Goal: Task Accomplishment & Management: Use online tool/utility

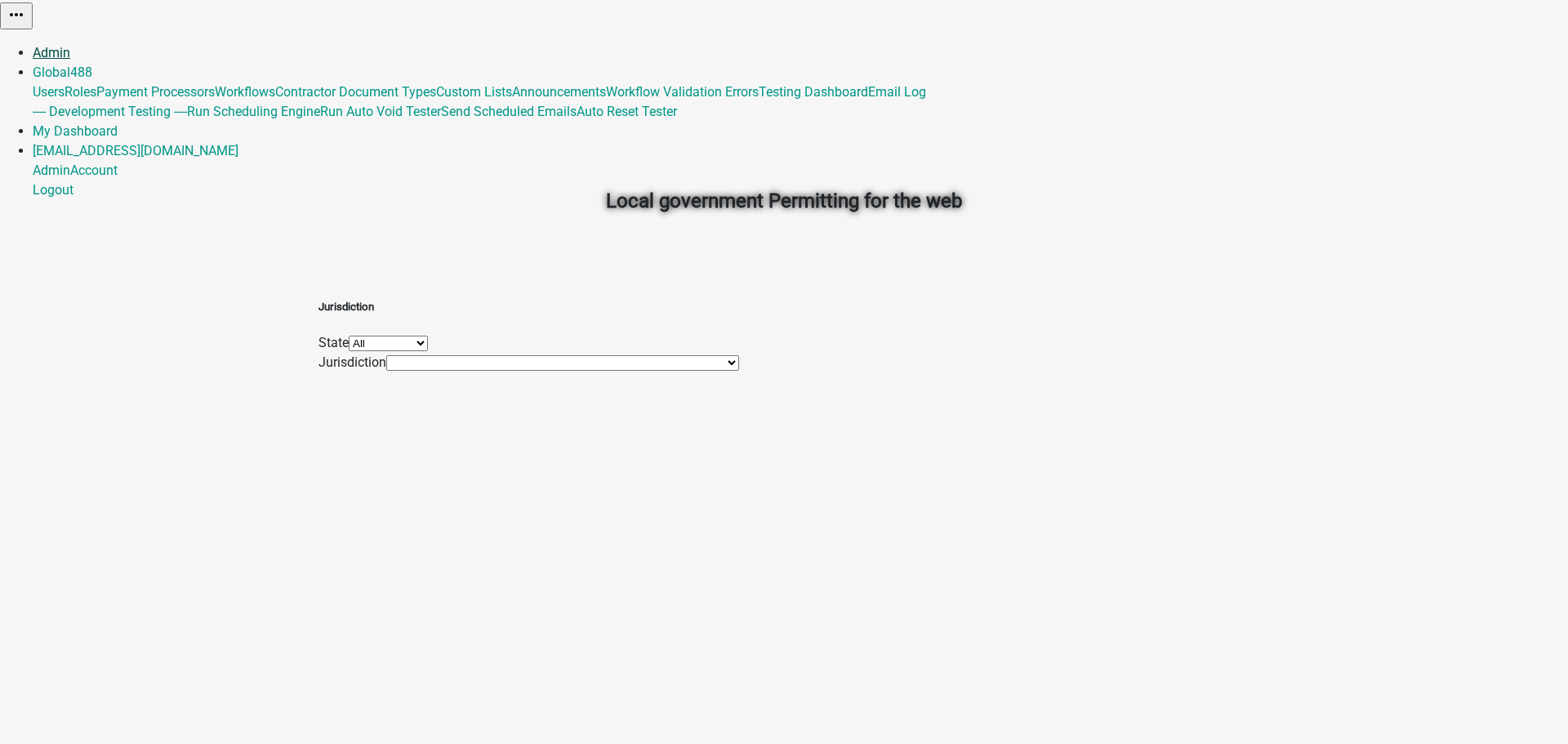
click at [70, 45] on link "Admin" at bounding box center [51, 53] width 38 height 16
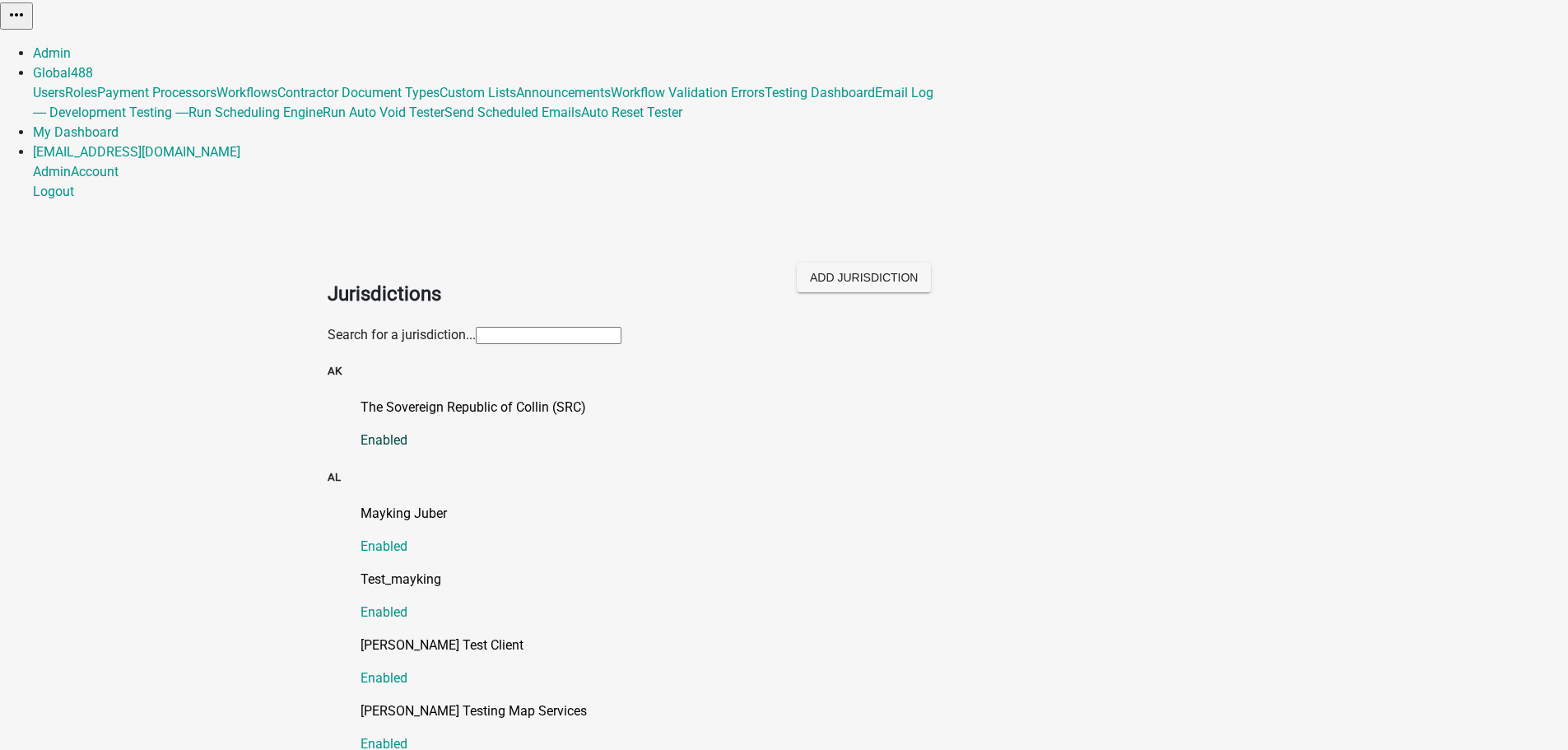
click at [533, 398] on p "The Sovereign Republic of Collin (SRC)" at bounding box center [800, 407] width 881 height 19
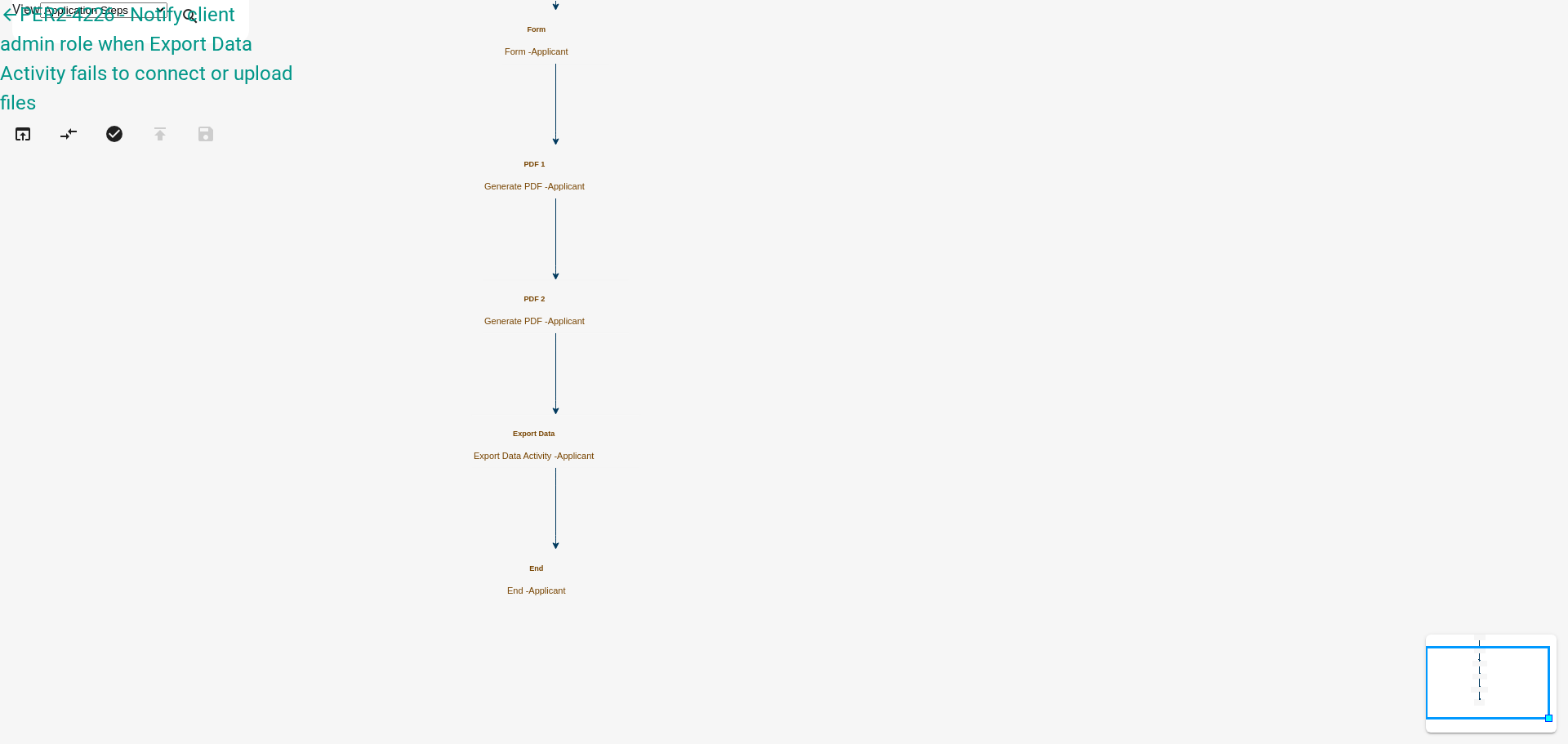
click at [594, 456] on span "Applicant" at bounding box center [575, 456] width 37 height 10
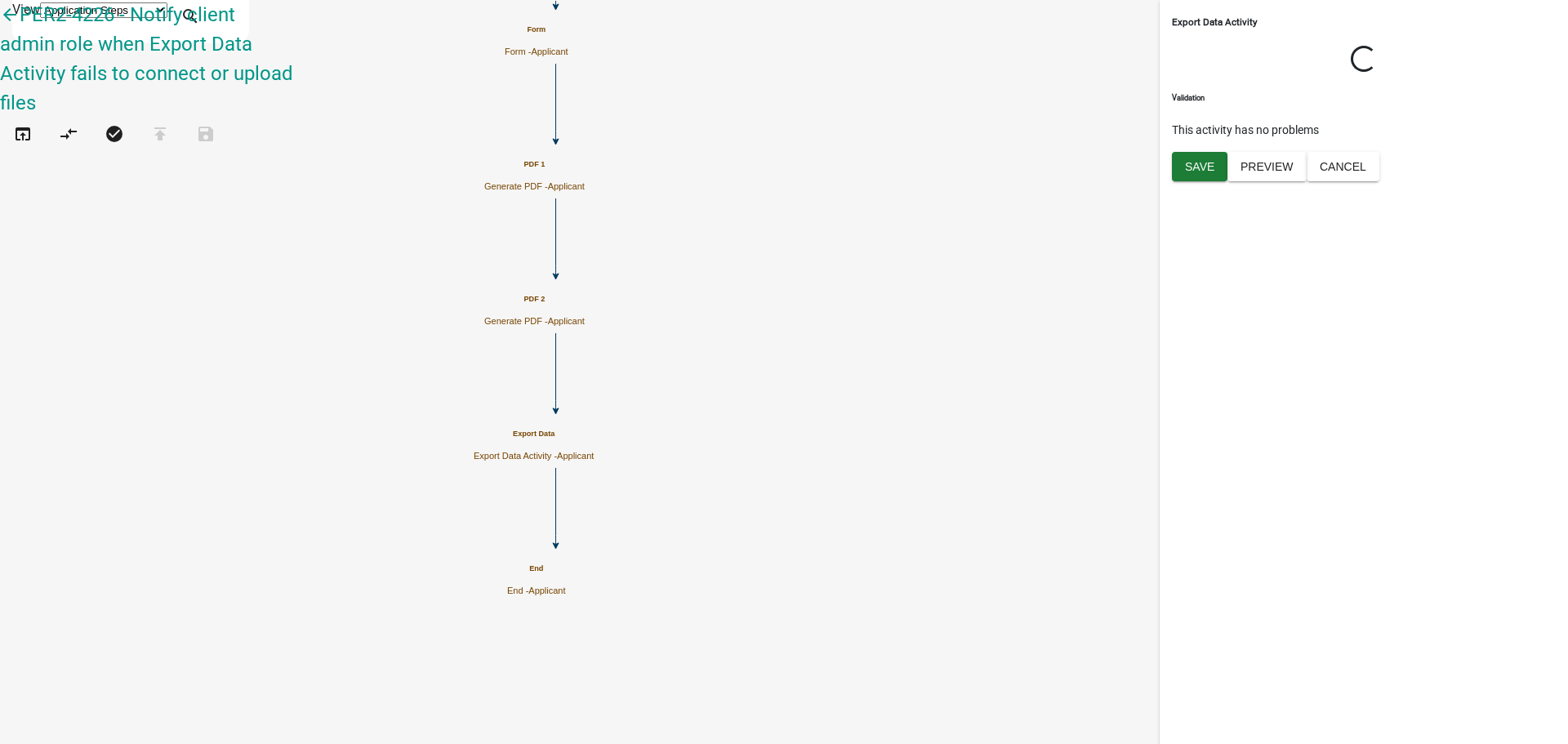
select select "2: onbasedocument"
select select "1: secureftp"
select select "2: 77499bcd-0e7b-4529-bc9c-4a2385673140"
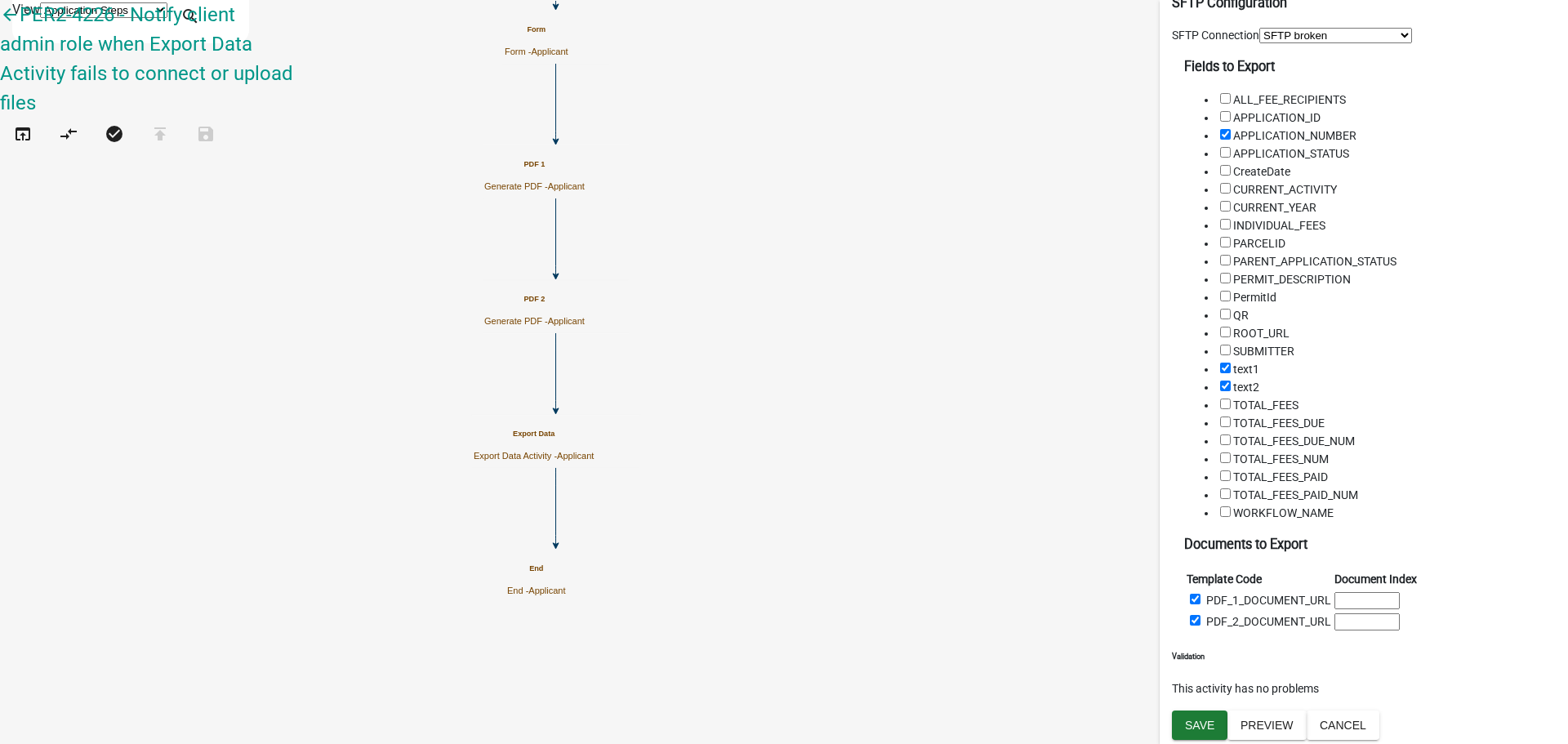
scroll to position [1335, 0]
click at [1199, 728] on span "Save" at bounding box center [1199, 725] width 29 height 13
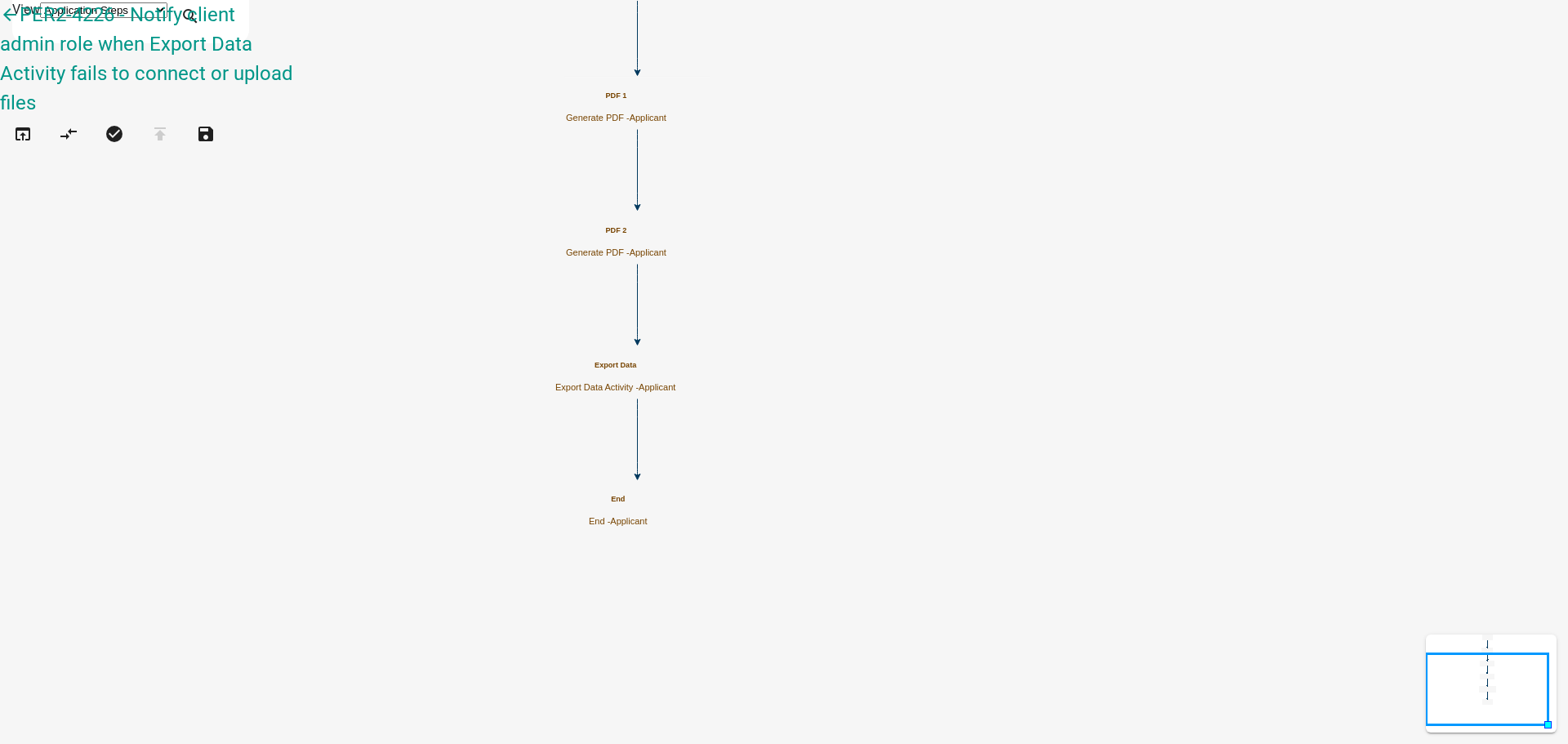
scroll to position [0, 0]
click at [647, 504] on h5 "End" at bounding box center [618, 499] width 59 height 9
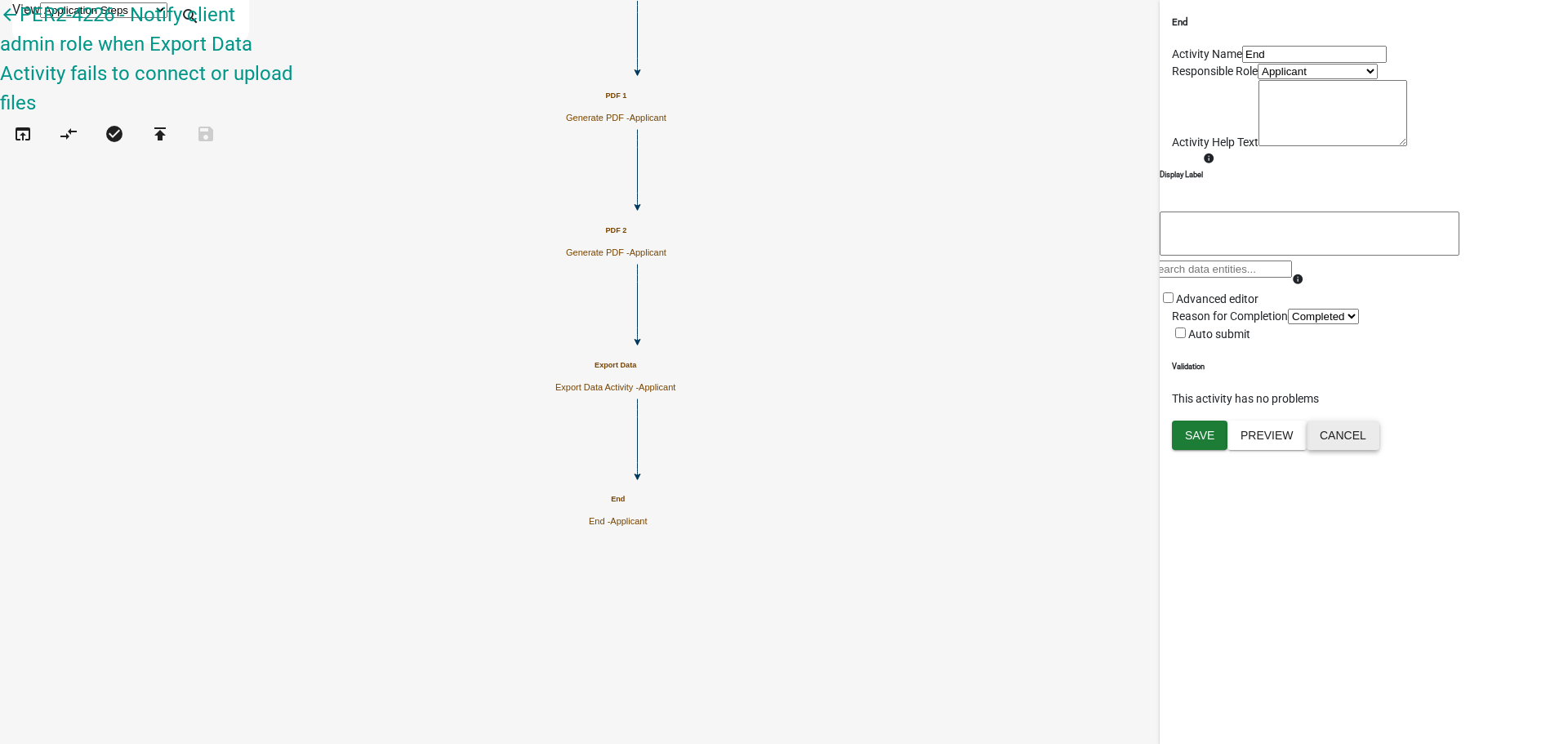
click at [1379, 450] on button "Cancel" at bounding box center [1343, 435] width 73 height 29
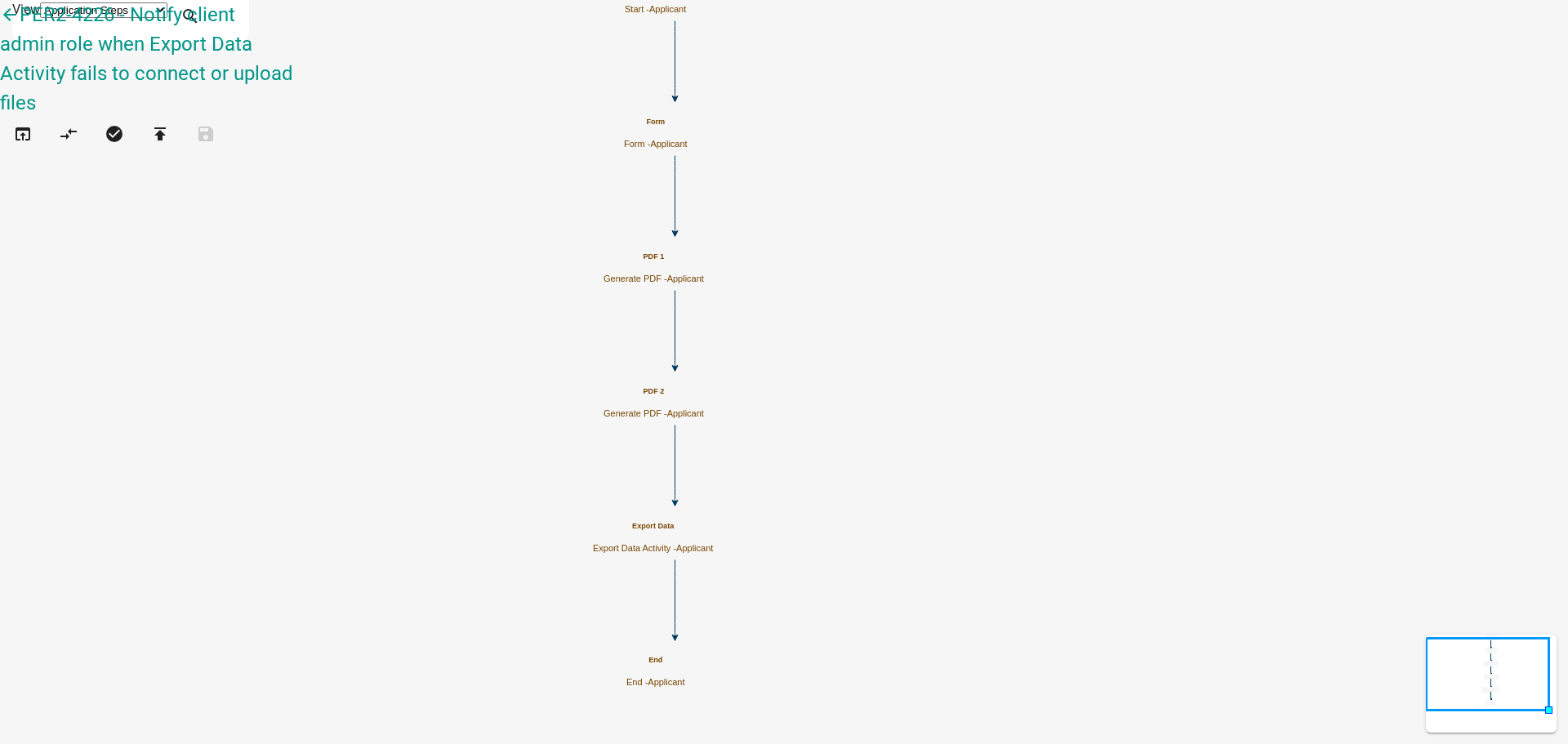
click at [468, 112] on icon "Start Start - Applicant Form Form - Applicant PDF 1 Generate PDF - Applicant PD…" at bounding box center [784, 372] width 1566 height 742
click at [170, 124] on icon "publish" at bounding box center [159, 135] width 19 height 23
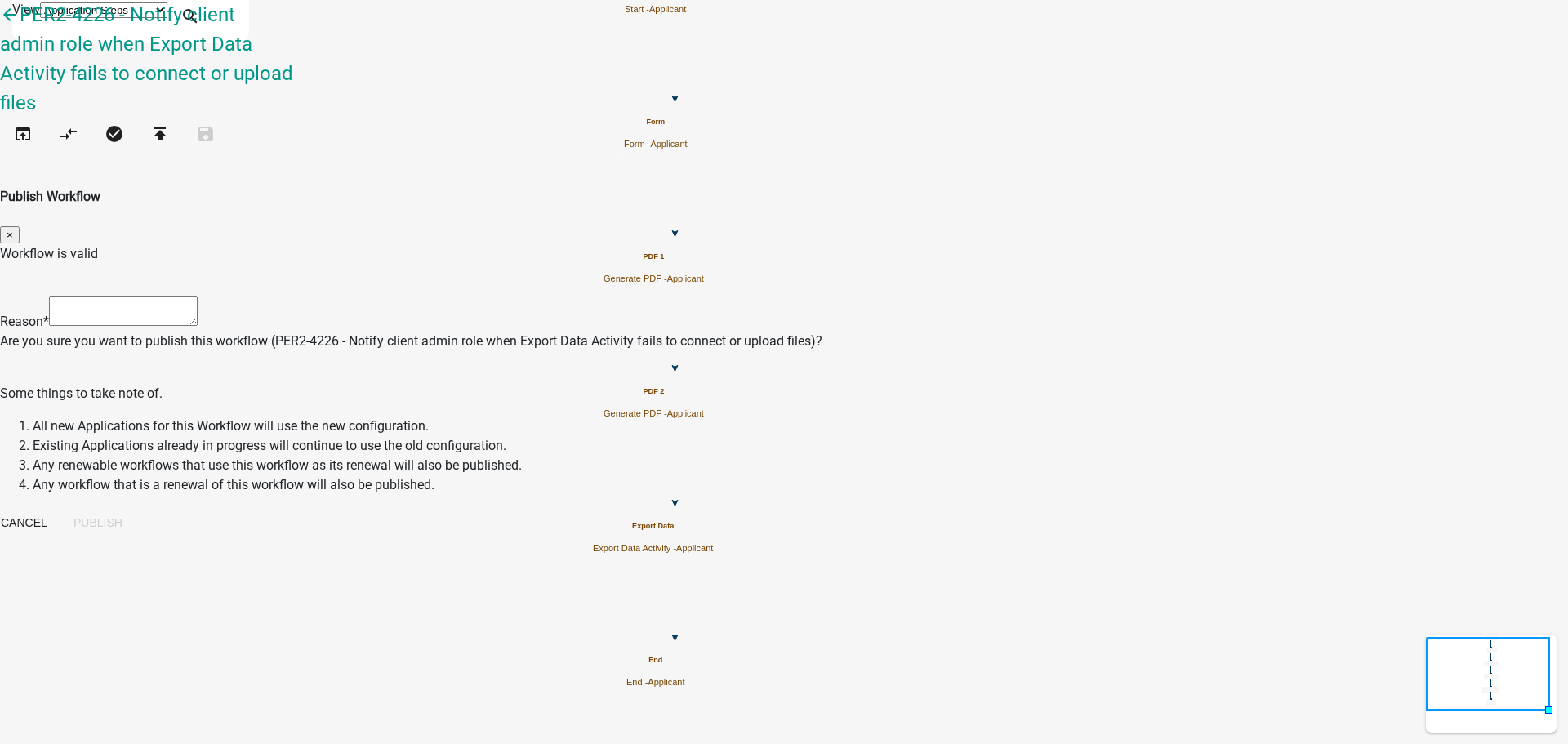
click at [198, 297] on textarea at bounding box center [122, 311] width 148 height 29
type textarea "creating a workflow to test 4226"
click at [136, 508] on button "Publish" at bounding box center [98, 522] width 75 height 29
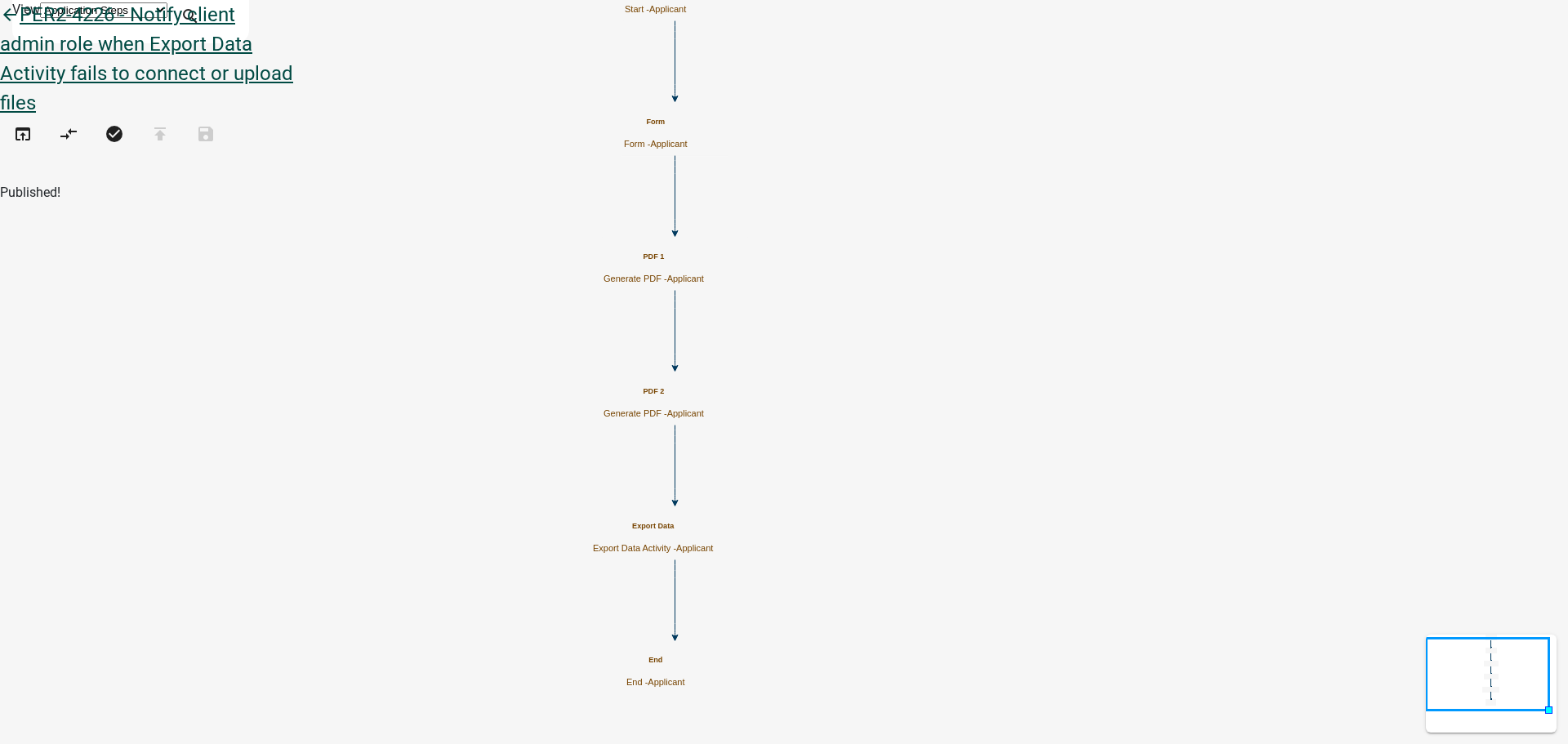
click at [19, 28] on icon "arrow_back" at bounding box center [9, 16] width 19 height 23
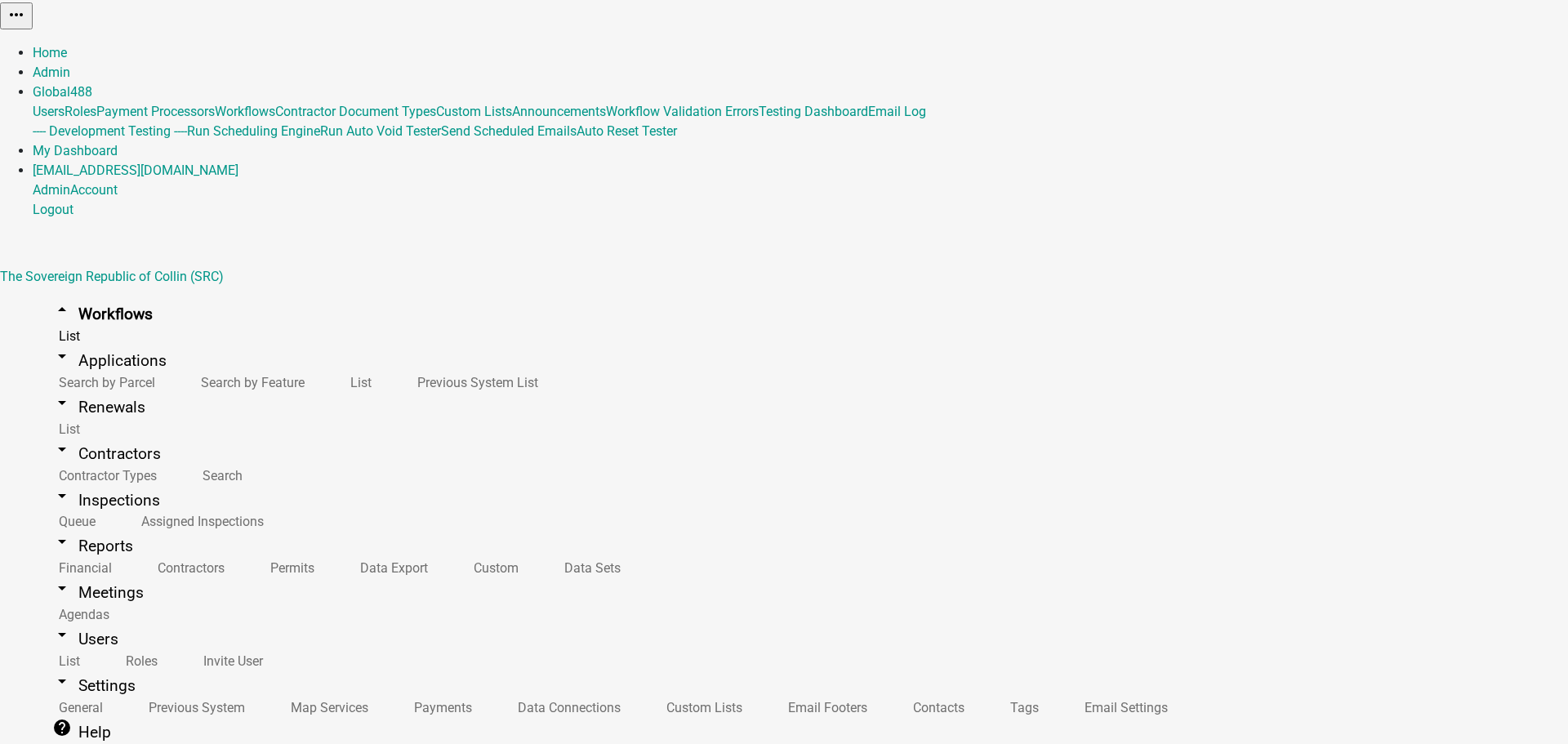
drag, startPoint x: 543, startPoint y: 130, endPoint x: 224, endPoint y: 87, distance: 321.9
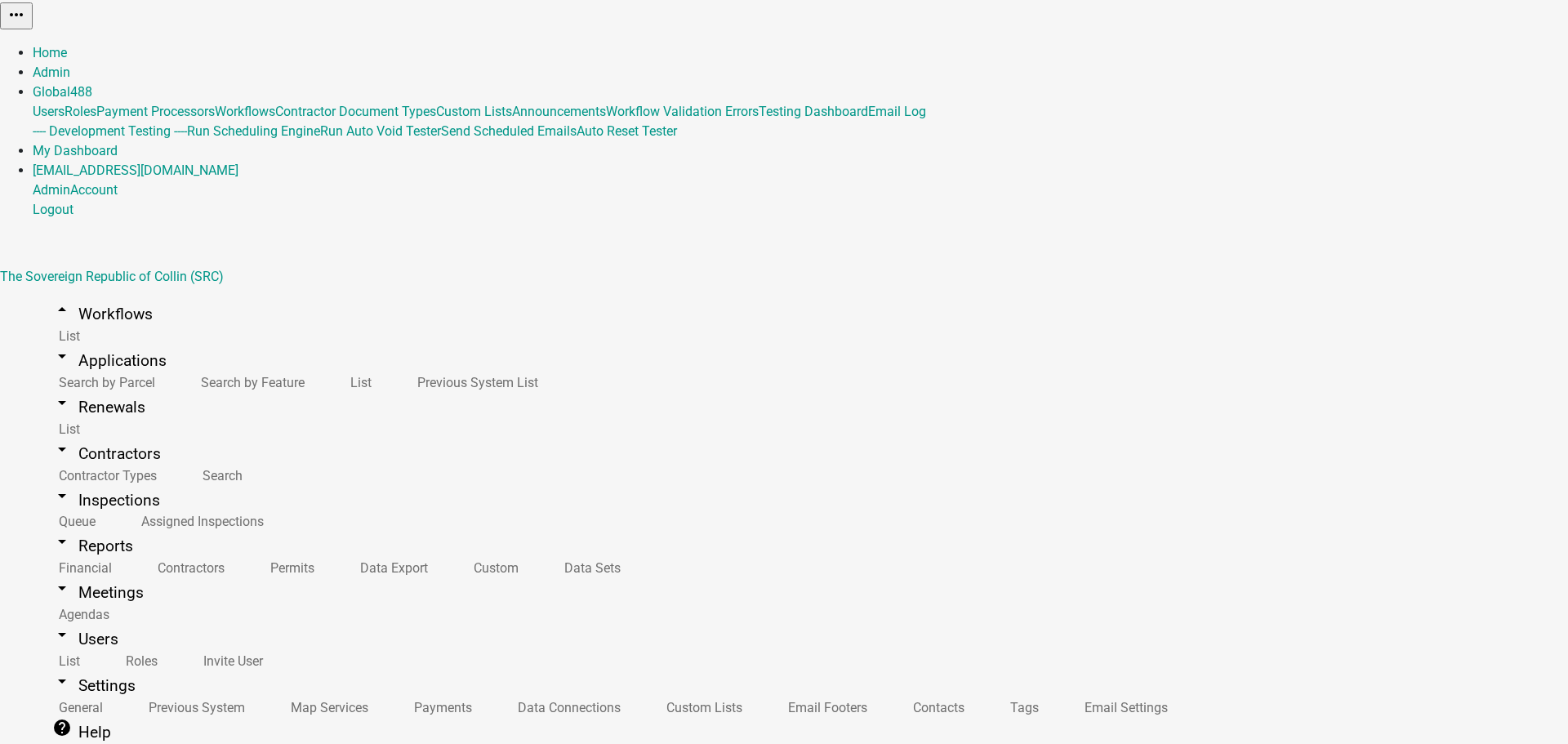
copy h3 "PER2-4226 - Notify client admin role when Export Data Activity fails to connect…"
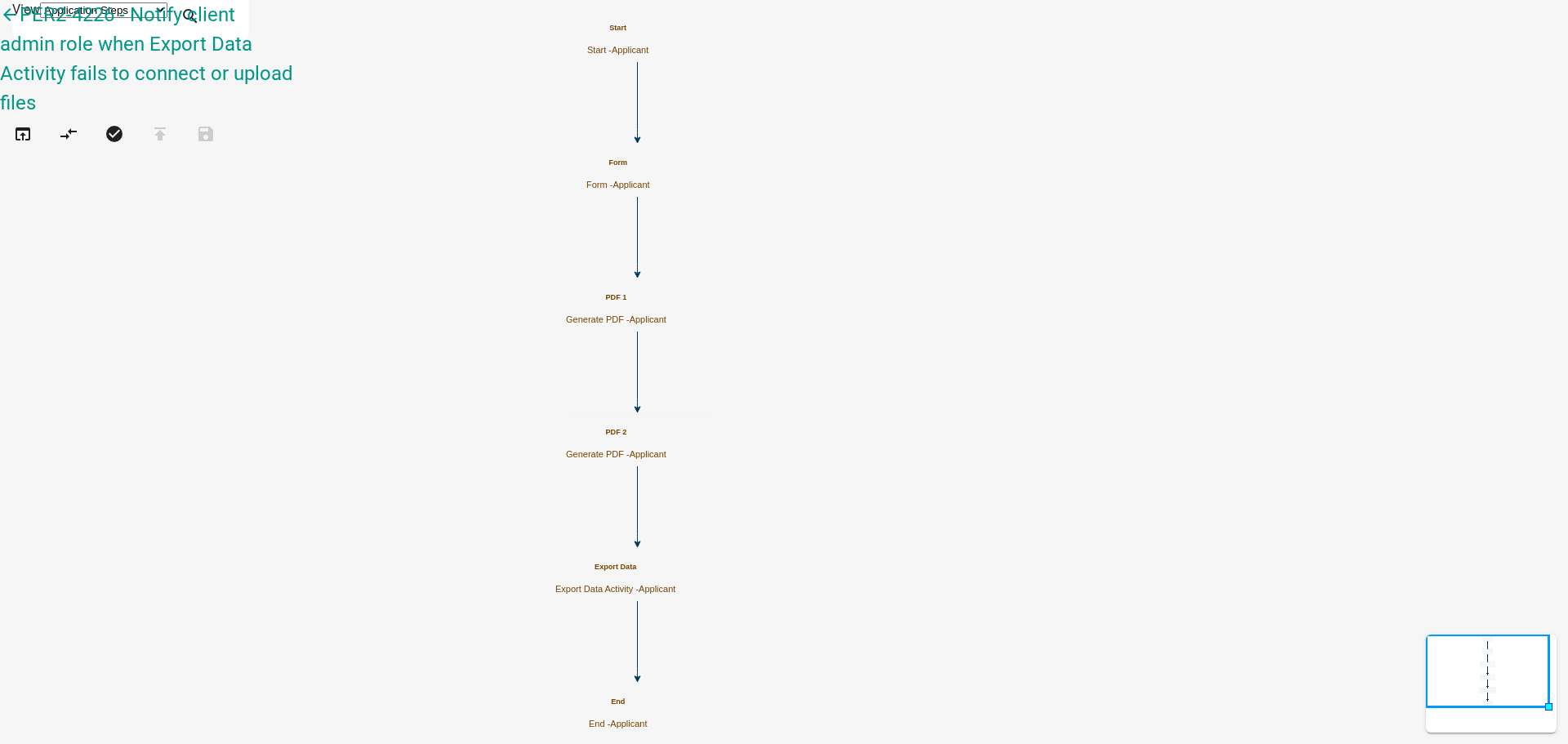
click at [666, 449] on span "Applicant" at bounding box center [648, 454] width 37 height 10
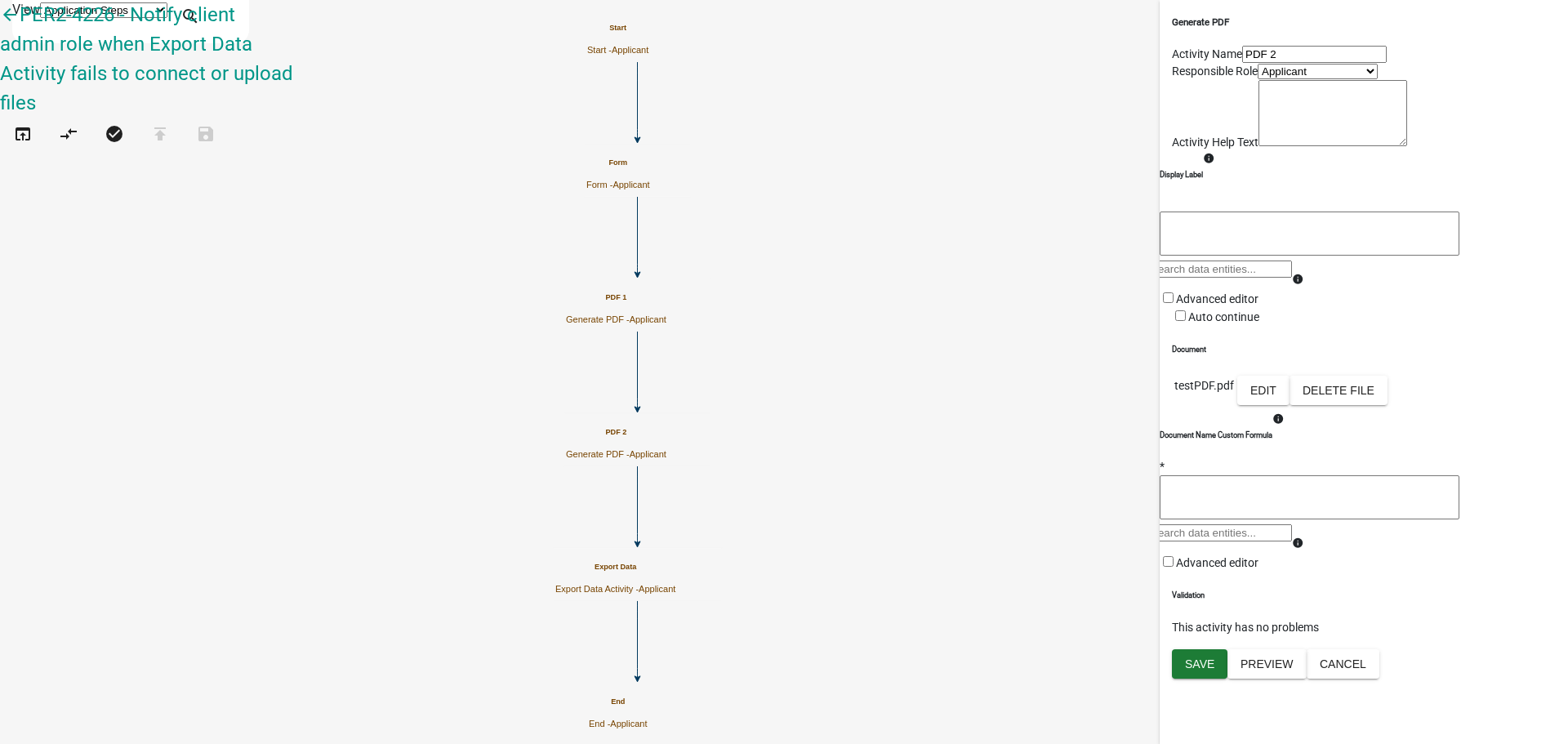
scroll to position [150, 0]
click at [1379, 679] on button "Cancel" at bounding box center [1343, 664] width 73 height 29
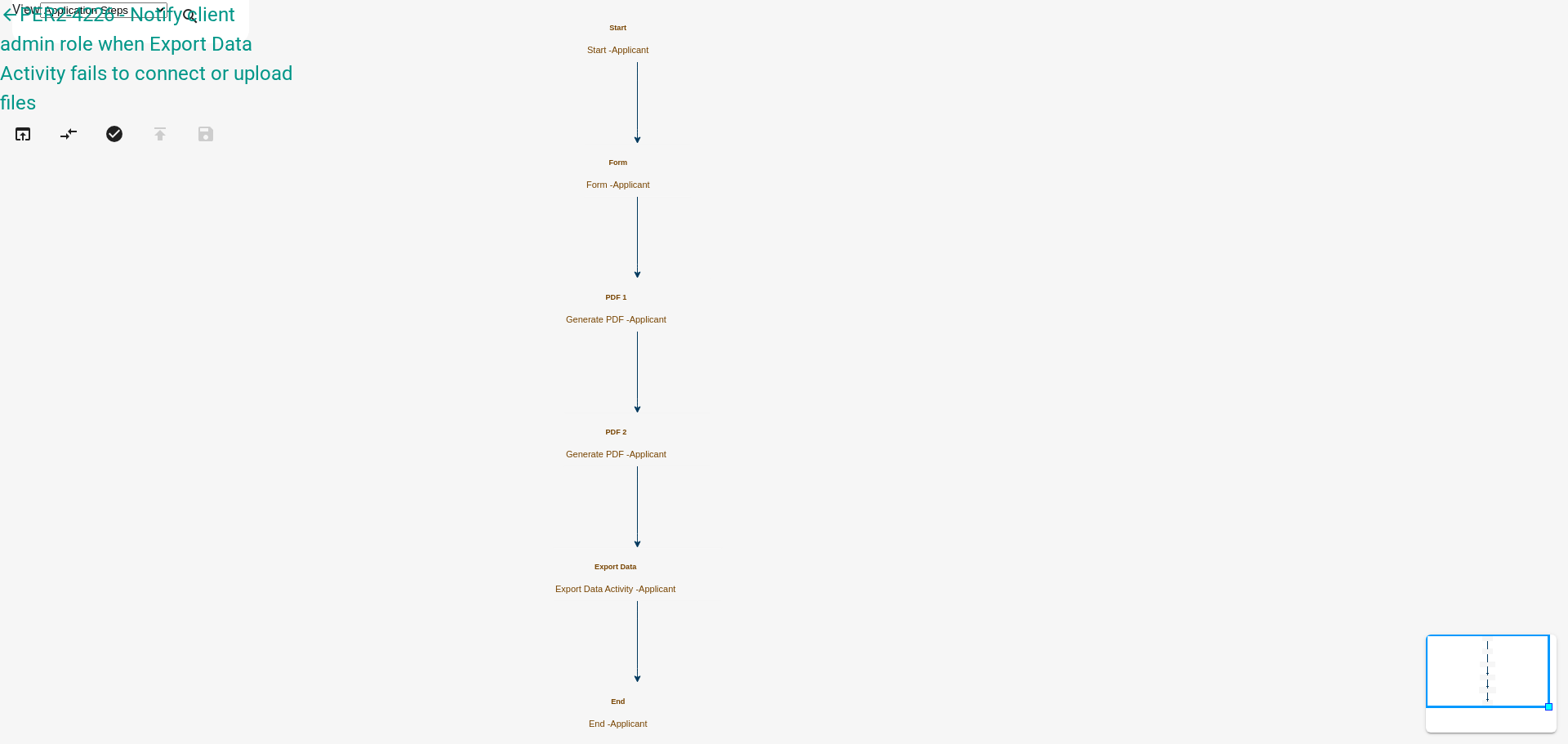
scroll to position [0, 0]
click at [444, 267] on icon "Start Start - Applicant Form Form - Applicant PDF 1 Generate PDF - Applicant PD…" at bounding box center [784, 372] width 1566 height 742
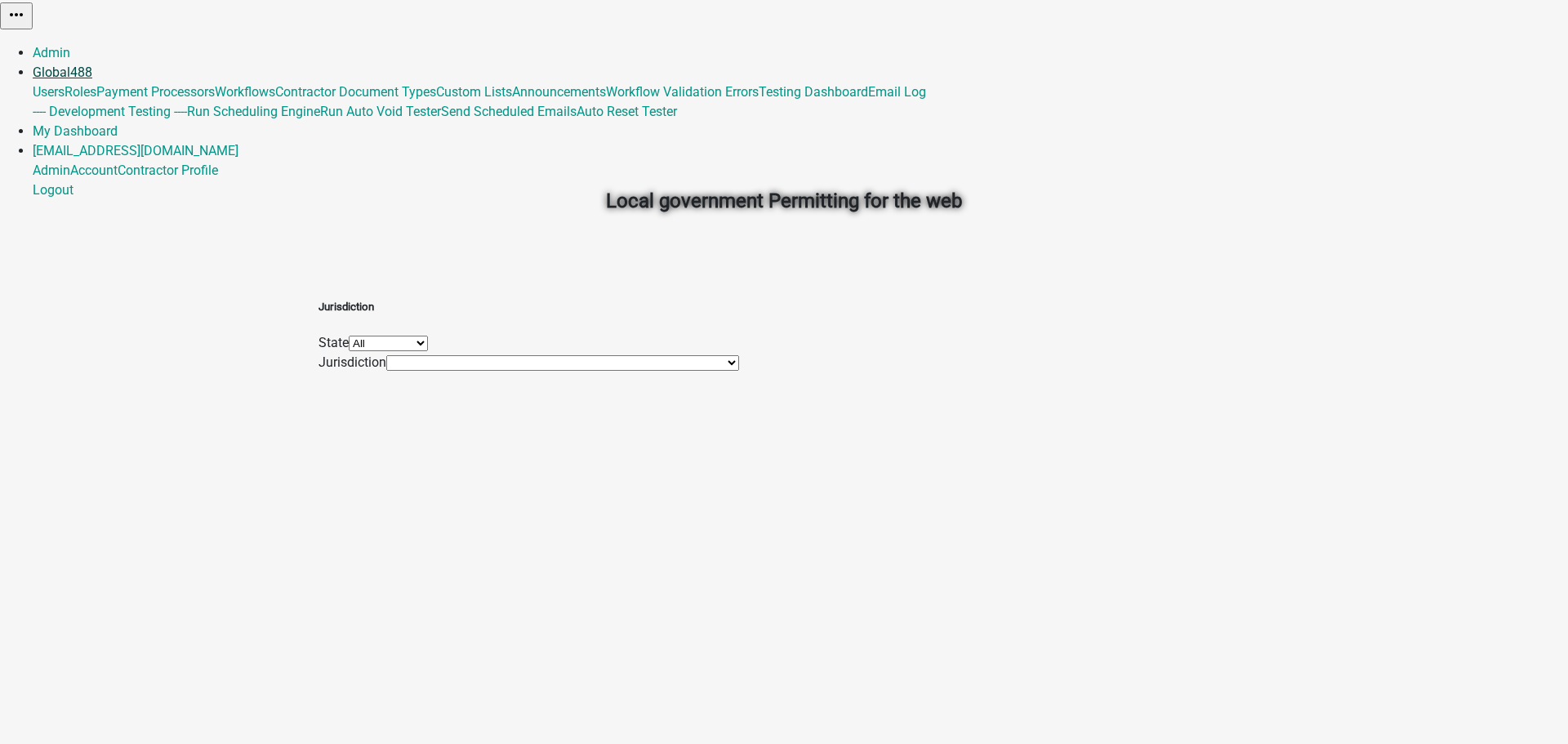
click at [92, 65] on link "Global 488" at bounding box center [62, 72] width 59 height 16
